Goal: Task Accomplishment & Management: Complete application form

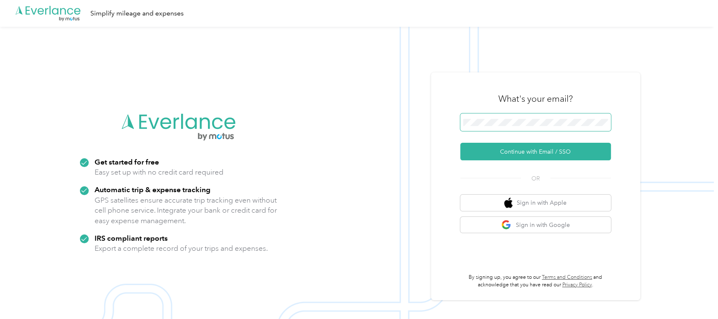
click at [514, 116] on span at bounding box center [535, 122] width 151 height 18
click at [512, 126] on span at bounding box center [535, 122] width 151 height 18
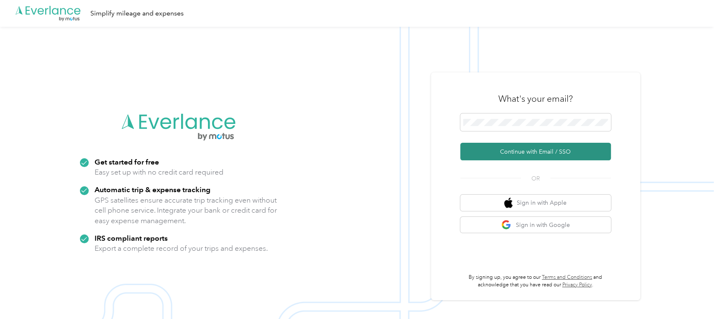
click at [534, 153] on button "Continue with Email / SSO" at bounding box center [535, 152] width 151 height 18
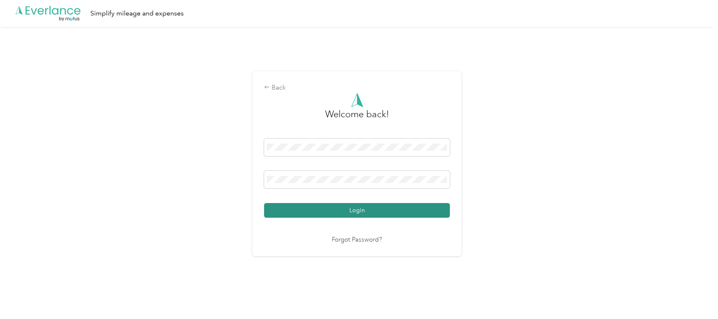
click at [360, 208] on button "Login" at bounding box center [357, 210] width 186 height 15
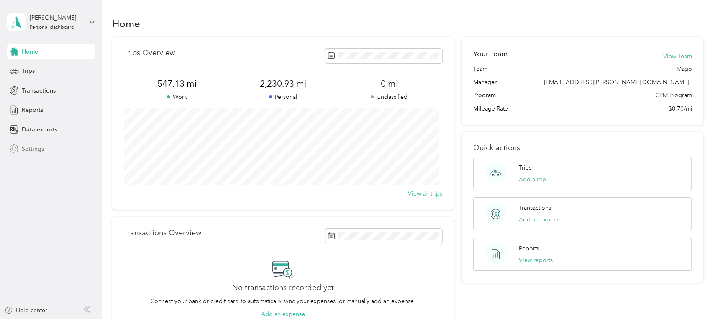
click at [31, 149] on span "Settings" at bounding box center [33, 148] width 22 height 9
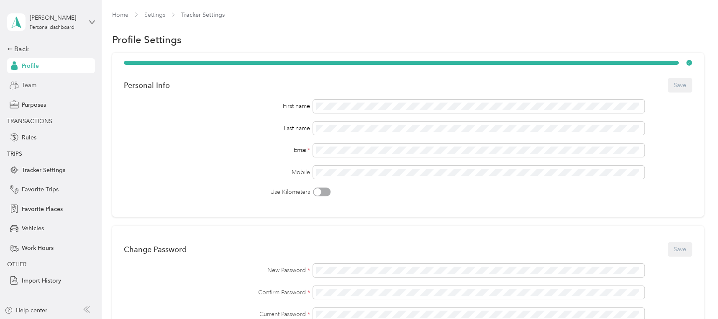
click at [25, 81] on span "Team" at bounding box center [29, 85] width 15 height 9
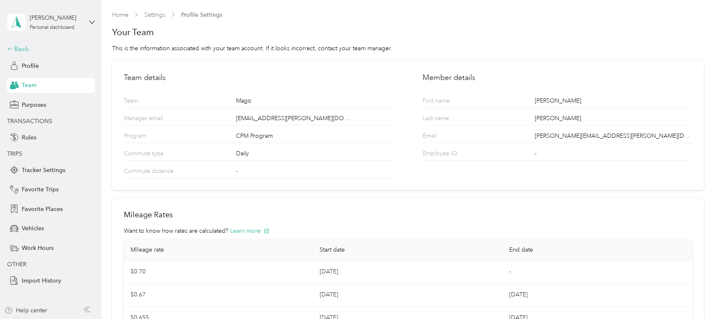
click at [12, 45] on div "Back" at bounding box center [49, 49] width 84 height 10
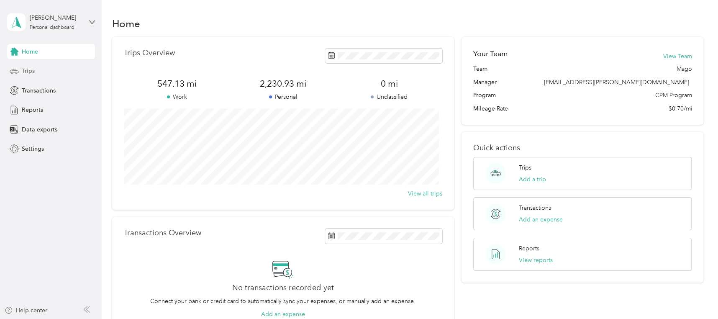
click at [24, 67] on span "Trips" at bounding box center [28, 71] width 13 height 9
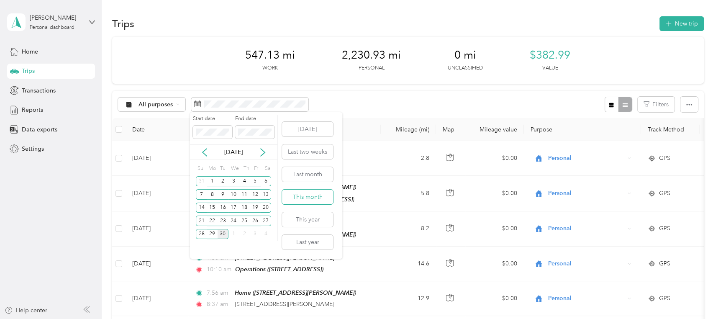
click at [321, 193] on button "This month" at bounding box center [307, 197] width 51 height 15
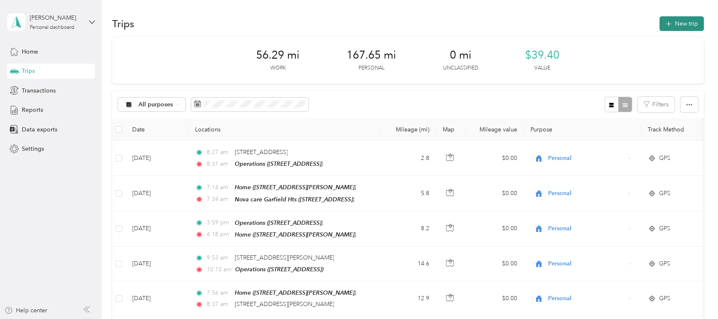
click at [666, 25] on icon "button" at bounding box center [669, 24] width 10 height 10
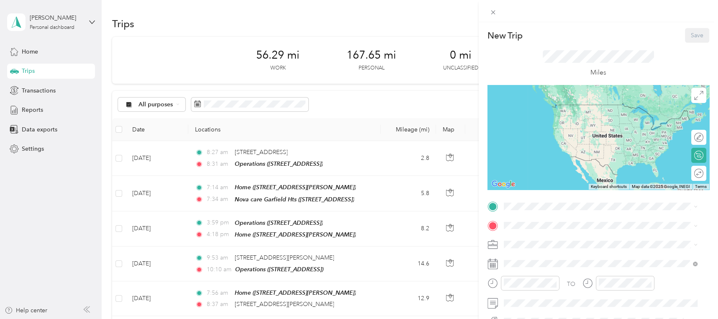
click at [482, 109] on form "New Trip Save This trip cannot be edited because it is either under review, app…" at bounding box center [598, 215] width 239 height 374
click at [492, 10] on icon at bounding box center [493, 12] width 7 height 7
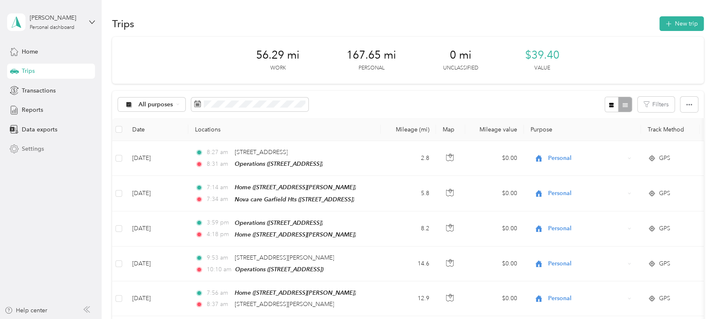
click at [20, 145] on div "Settings" at bounding box center [51, 148] width 88 height 15
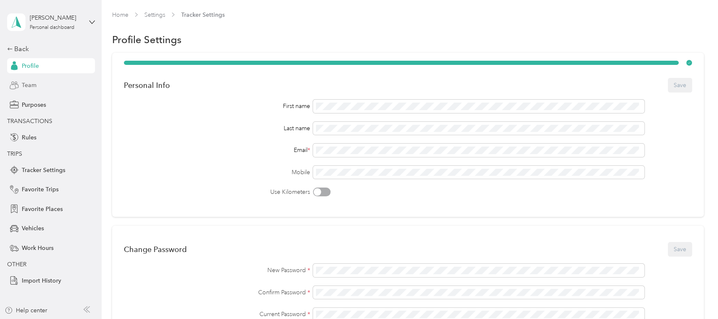
click at [30, 85] on span "Team" at bounding box center [29, 85] width 15 height 9
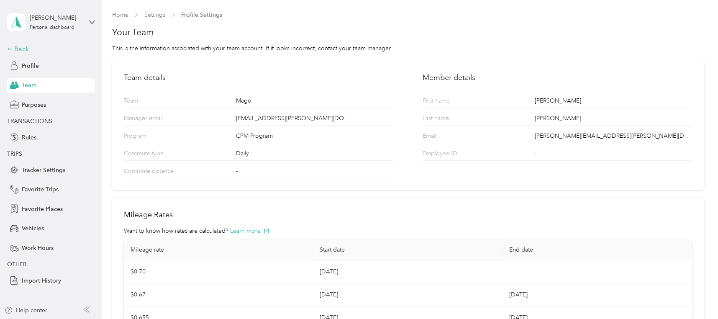
click at [25, 46] on div "Back" at bounding box center [49, 49] width 84 height 10
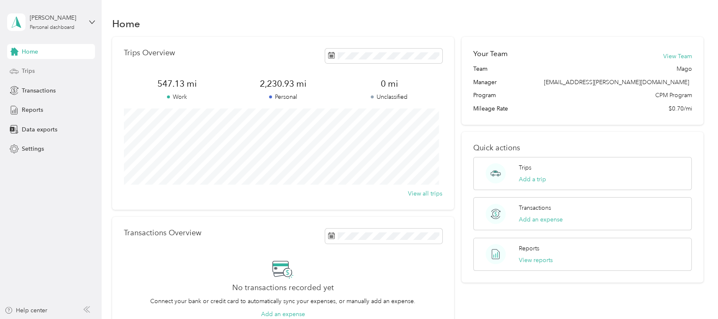
click at [23, 70] on span "Trips" at bounding box center [28, 71] width 13 height 9
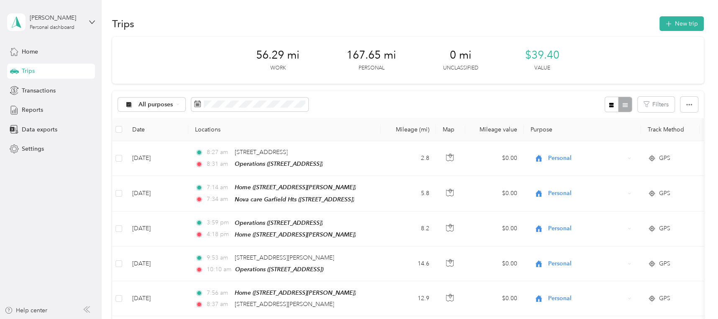
click at [386, 16] on div "Trips New trip" at bounding box center [408, 24] width 592 height 18
click at [386, 15] on div "Trips New trip" at bounding box center [408, 24] width 592 height 18
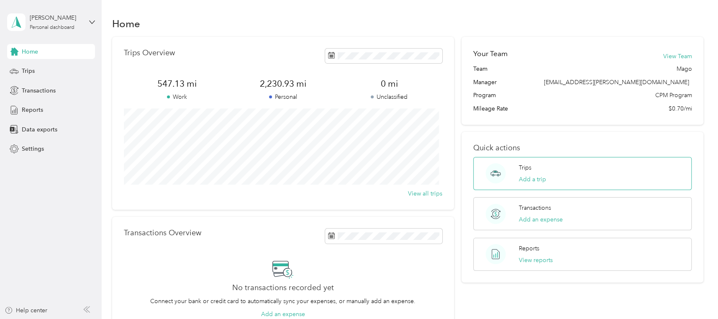
click at [494, 172] on icon at bounding box center [496, 171] width 5 height 1
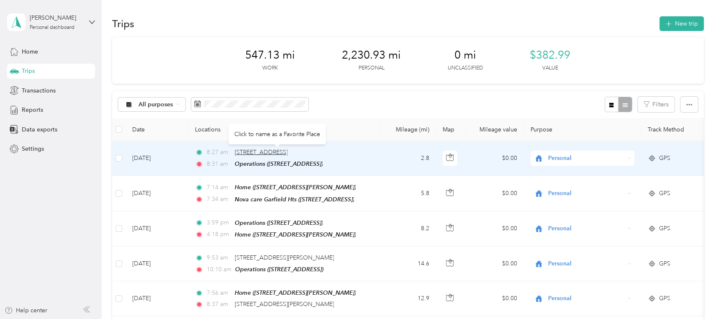
click at [288, 151] on span "[STREET_ADDRESS]" at bounding box center [260, 152] width 53 height 7
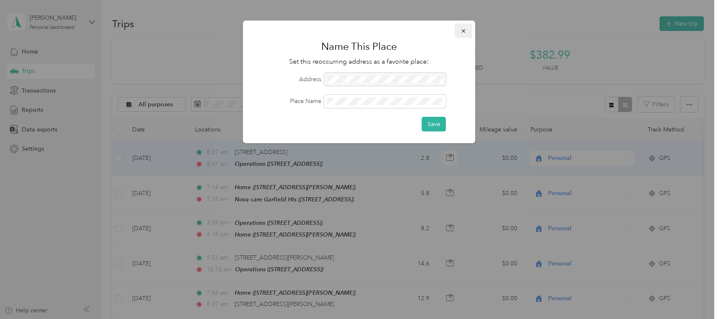
click at [463, 29] on icon "button" at bounding box center [464, 31] width 6 height 6
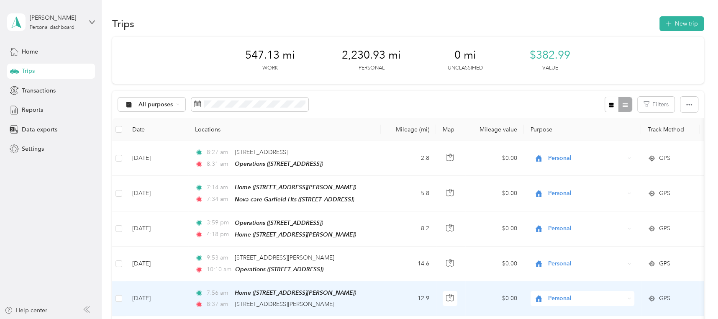
click at [323, 301] on div "8:37 am [STREET_ADDRESS][PERSON_NAME]" at bounding box center [283, 304] width 176 height 9
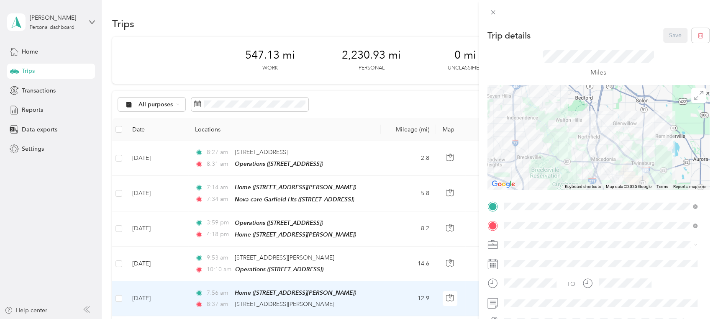
click at [206, 18] on div "Trip details Save This trip cannot be edited because it is either under review,…" at bounding box center [359, 159] width 718 height 319
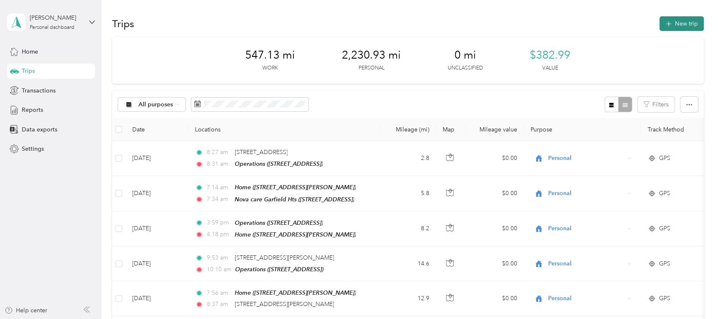
click at [676, 23] on button "New trip" at bounding box center [682, 23] width 44 height 15
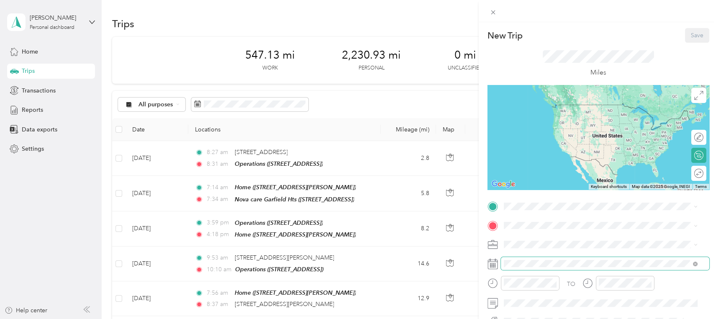
click at [561, 258] on span at bounding box center [605, 263] width 208 height 13
click at [450, 277] on div "New Trip Save This trip cannot be edited because it is either under review, app…" at bounding box center [359, 159] width 718 height 319
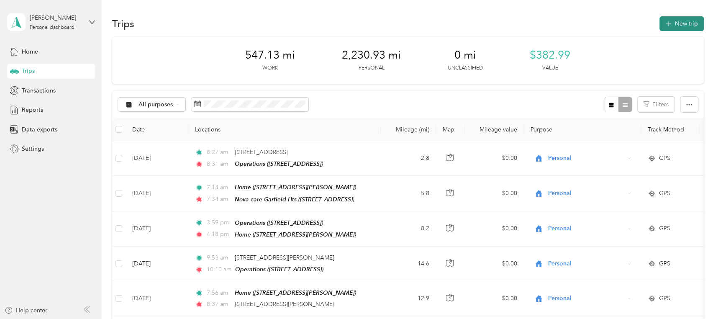
click at [675, 23] on button "New trip" at bounding box center [682, 23] width 44 height 15
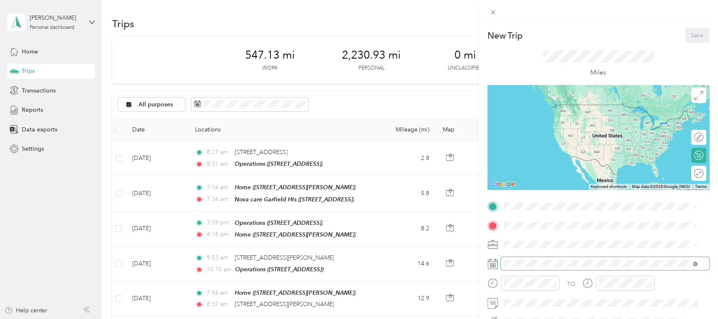
click at [695, 263] on icon at bounding box center [695, 264] width 5 height 5
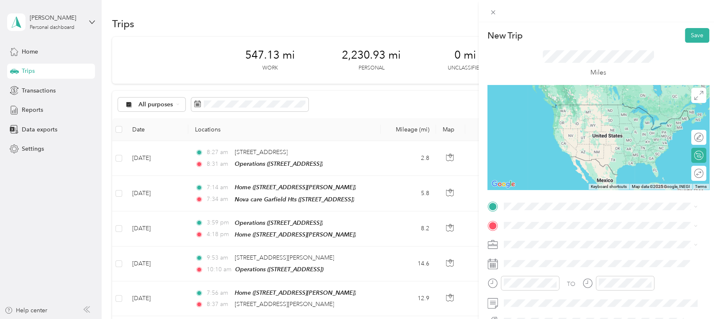
click at [489, 264] on icon at bounding box center [493, 264] width 10 height 10
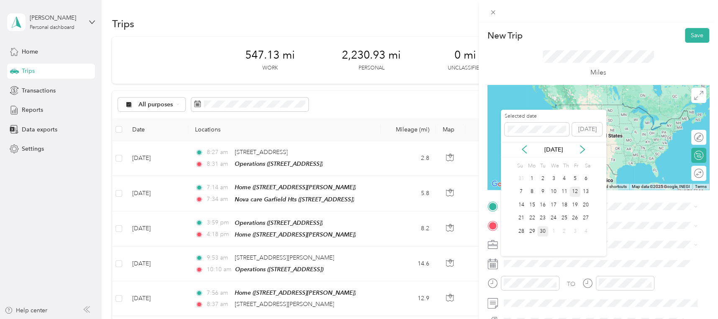
click at [576, 191] on div "12" at bounding box center [575, 192] width 11 height 10
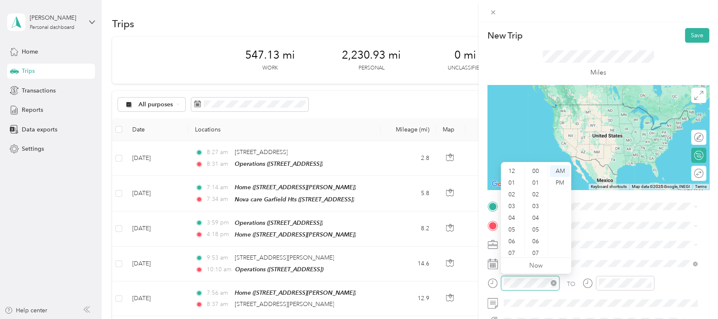
scroll to position [50, 0]
click at [514, 214] on div "08" at bounding box center [513, 215] width 20 height 12
click at [509, 224] on div "09" at bounding box center [513, 227] width 20 height 12
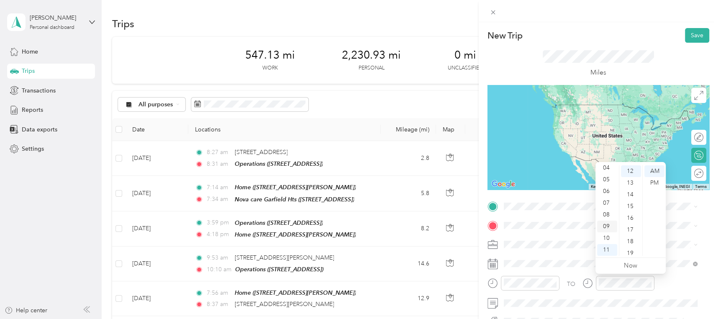
click at [605, 224] on div "09" at bounding box center [607, 227] width 20 height 12
click at [646, 246] on ul "AM PM" at bounding box center [654, 210] width 23 height 90
click at [629, 246] on div "28" at bounding box center [631, 248] width 20 height 12
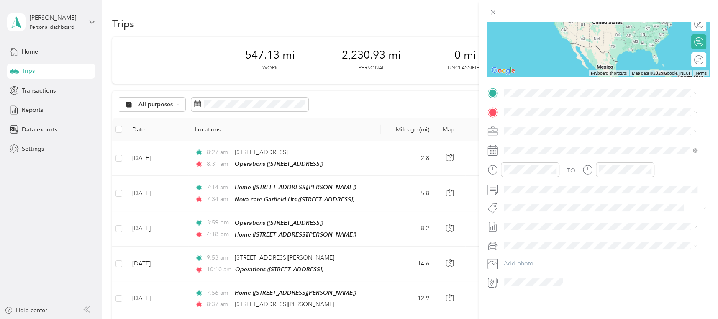
scroll to position [122, 0]
click at [530, 88] on span at bounding box center [605, 92] width 208 height 13
click at [542, 116] on strong "Operations" at bounding box center [534, 118] width 31 height 8
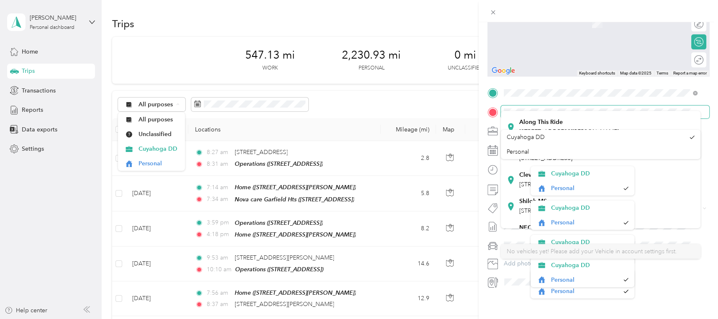
scroll to position [205, 0]
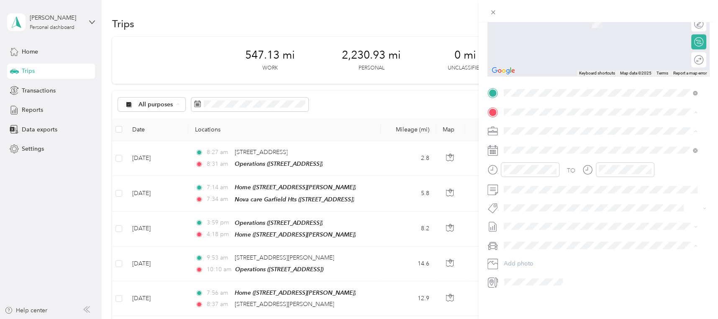
click at [461, 278] on div "New Trip Save This trip cannot be edited because it is either under review, app…" at bounding box center [359, 159] width 718 height 319
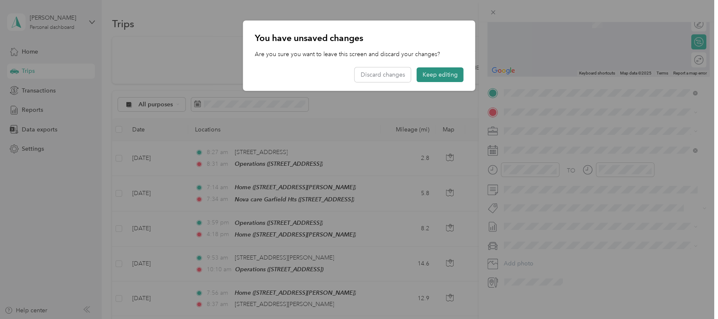
click at [439, 74] on button "Keep editing" at bounding box center [440, 74] width 47 height 15
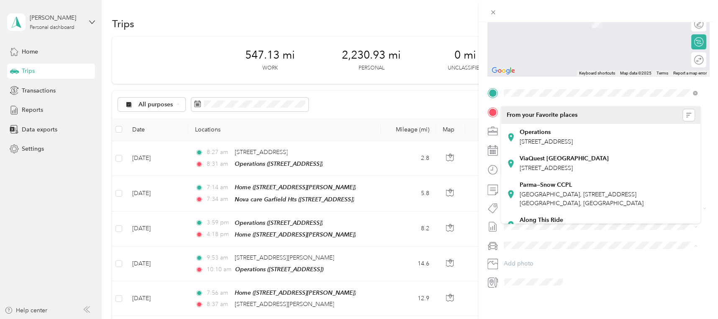
scroll to position [0, 0]
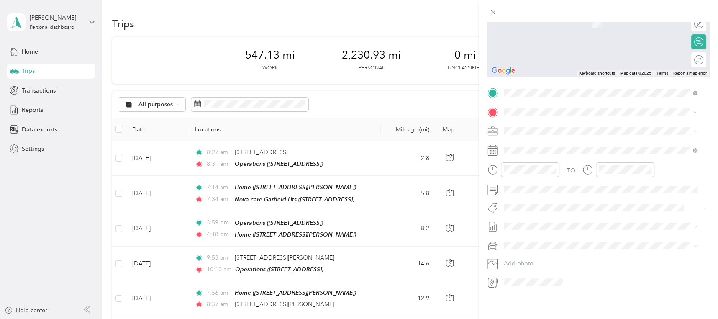
click at [545, 136] on span "[STREET_ADDRESS][PERSON_NAME][US_STATE]" at bounding box center [584, 134] width 130 height 8
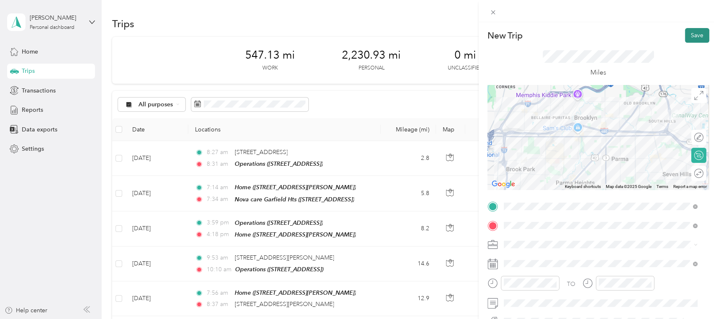
click at [687, 34] on button "Save" at bounding box center [697, 35] width 24 height 15
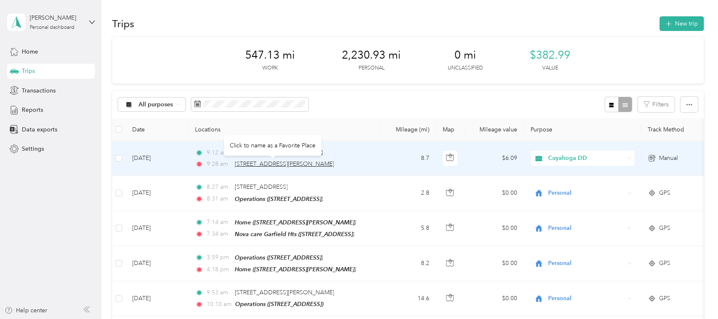
click at [293, 163] on span "[STREET_ADDRESS][PERSON_NAME]" at bounding box center [284, 163] width 100 height 7
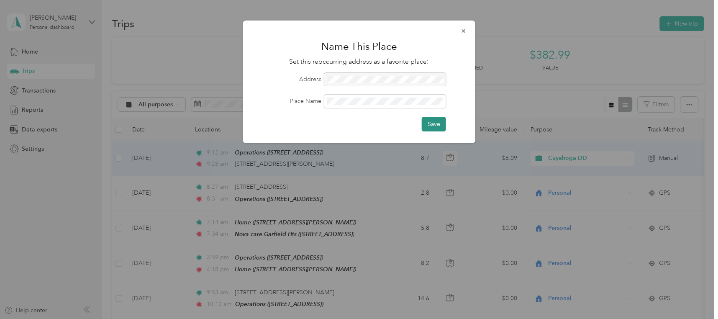
click at [437, 124] on button "Save" at bounding box center [434, 124] width 24 height 15
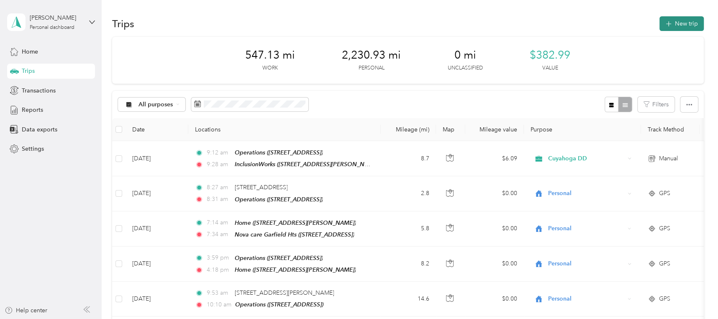
click at [686, 25] on button "New trip" at bounding box center [682, 23] width 44 height 15
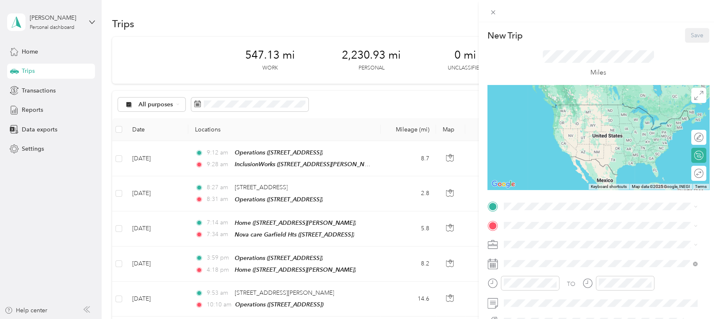
click at [540, 114] on span "[STREET_ADDRESS]" at bounding box center [545, 113] width 53 height 7
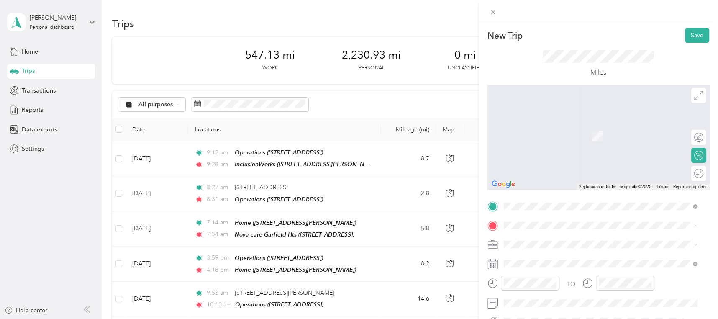
click at [614, 319] on div "New Trip Save This trip cannot be edited because it is either under review, app…" at bounding box center [357, 319] width 714 height 0
click at [572, 159] on span "[STREET_ADDRESS][US_STATE]" at bounding box center [561, 155] width 84 height 8
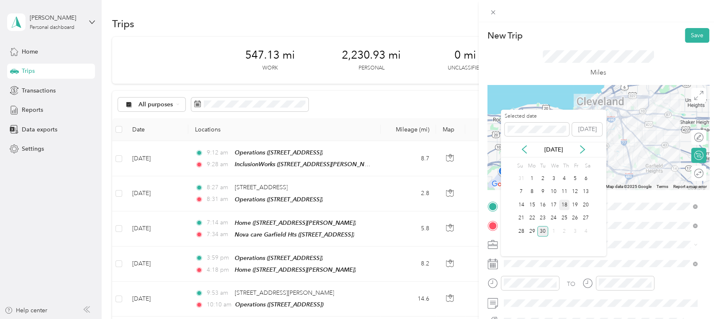
click at [563, 203] on div "18" at bounding box center [564, 205] width 11 height 10
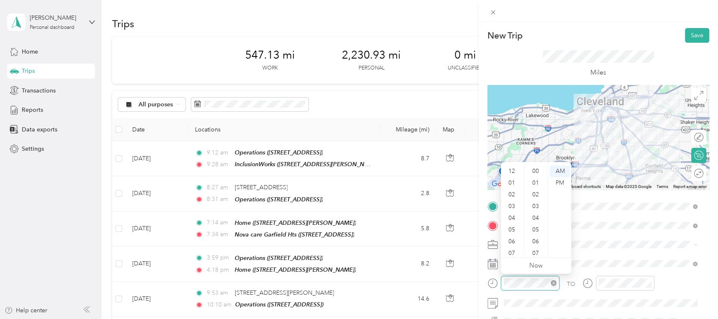
scroll to position [50, 0]
click at [513, 237] on div "10" at bounding box center [513, 238] width 20 height 12
click at [512, 239] on div "10" at bounding box center [513, 238] width 20 height 12
click at [535, 231] on div "37" at bounding box center [537, 233] width 20 height 12
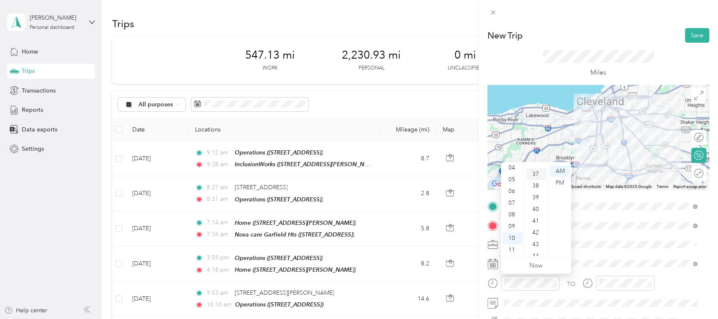
scroll to position [433, 0]
click at [639, 255] on div "TO Add photo" at bounding box center [599, 301] width 222 height 202
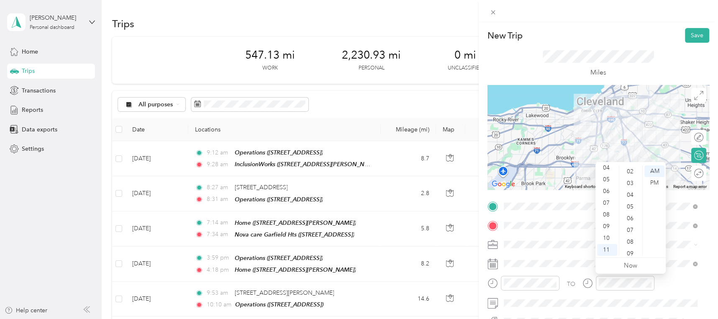
scroll to position [0, 0]
click at [630, 171] on div "00" at bounding box center [631, 171] width 20 height 12
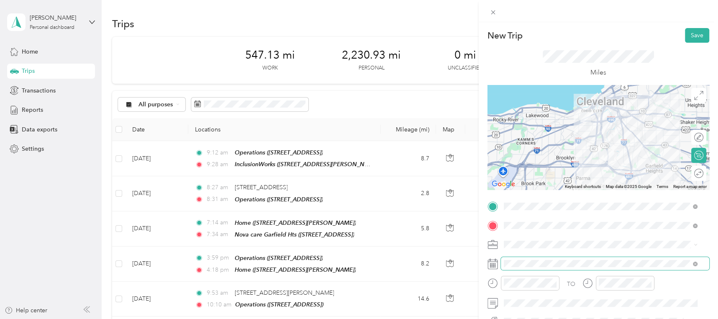
click at [647, 257] on span at bounding box center [605, 263] width 208 height 13
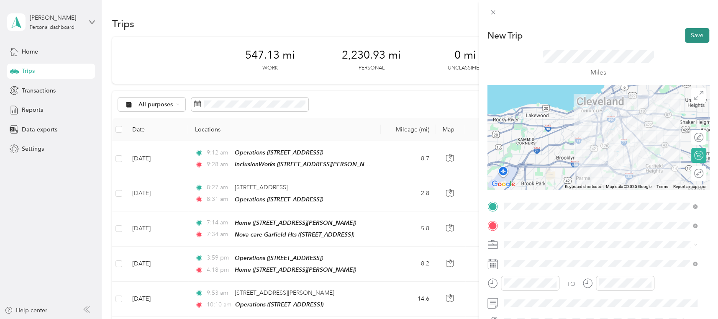
click at [685, 34] on button "Save" at bounding box center [697, 35] width 24 height 15
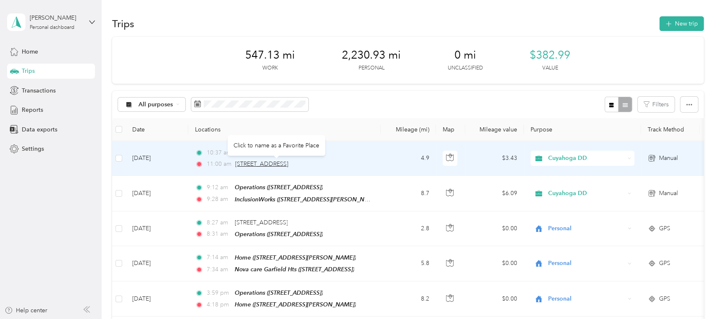
click at [288, 160] on span "[STREET_ADDRESS]" at bounding box center [261, 163] width 53 height 7
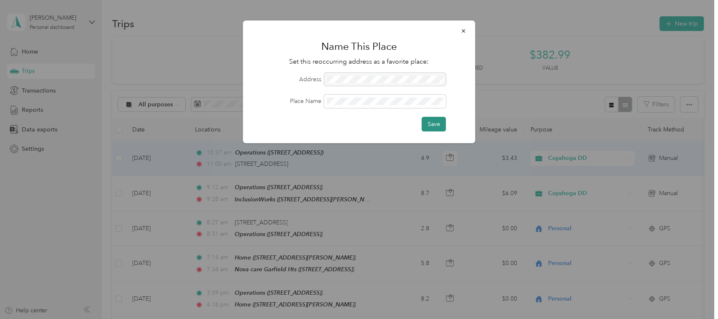
click at [435, 124] on button "Save" at bounding box center [434, 124] width 24 height 15
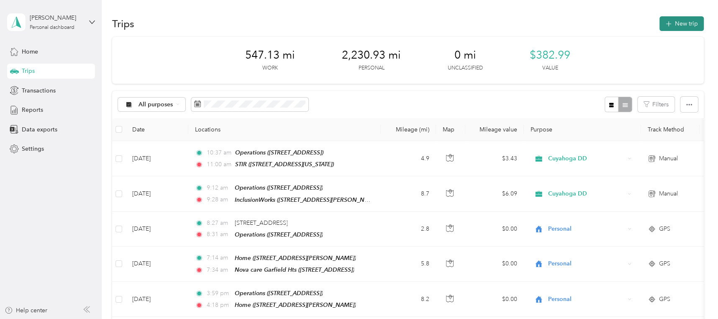
click at [679, 22] on button "New trip" at bounding box center [682, 23] width 44 height 15
